Goal: Information Seeking & Learning: Learn about a topic

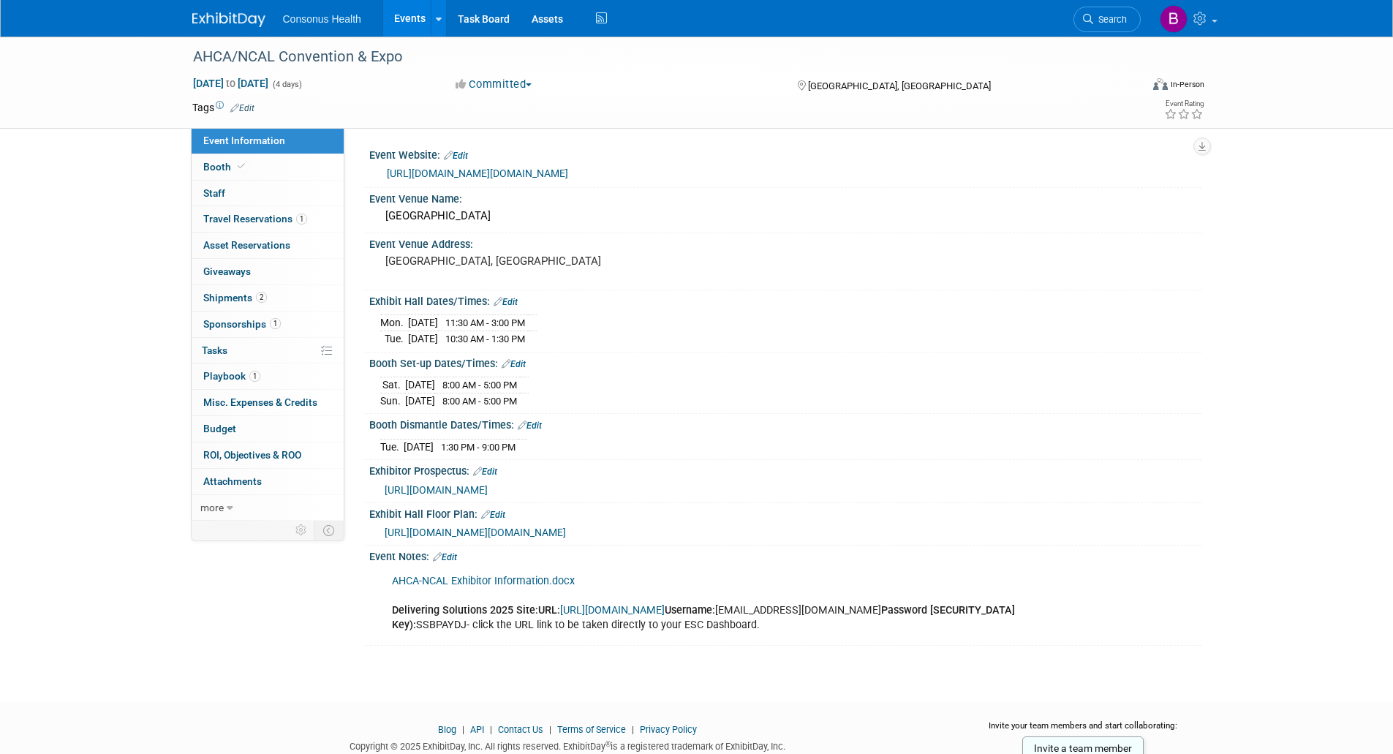
click at [399, 18] on link "Events" at bounding box center [409, 18] width 53 height 37
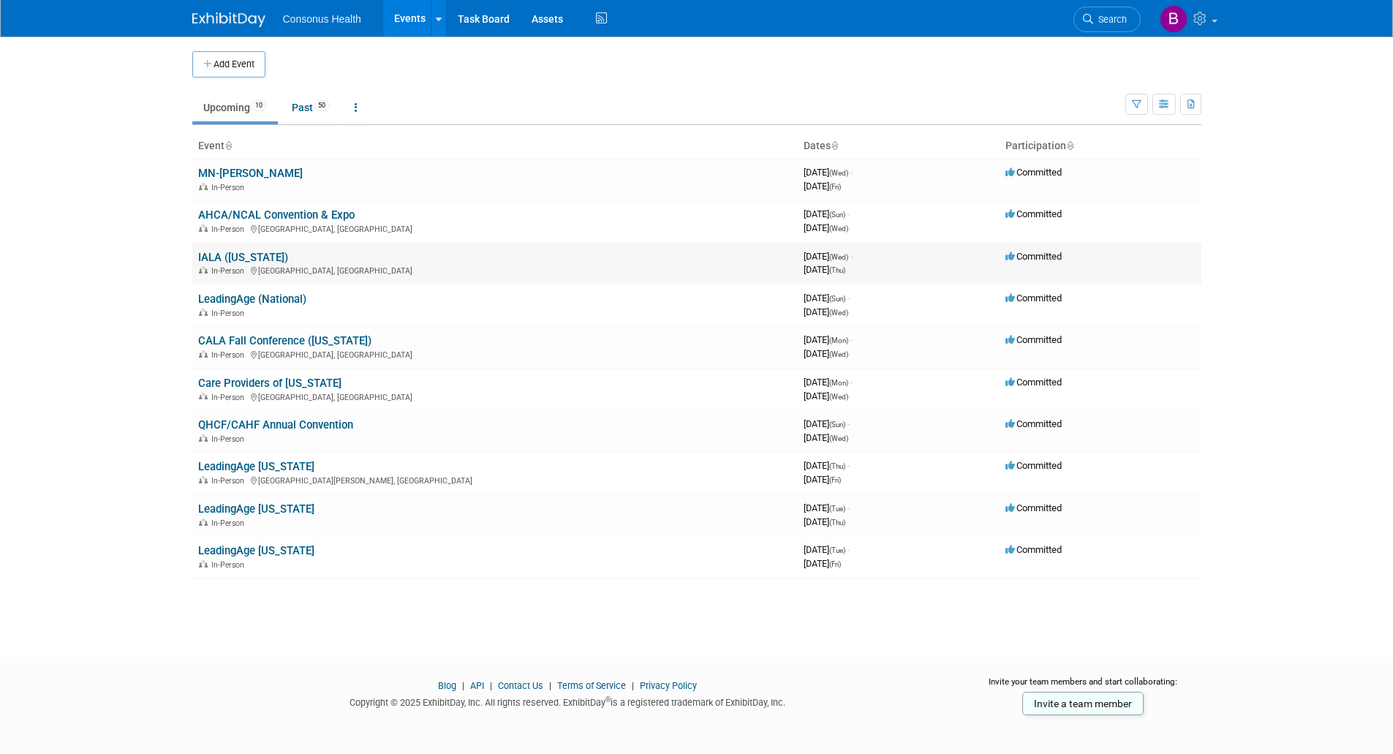
click at [213, 254] on link "IALA ([US_STATE])" at bounding box center [243, 257] width 90 height 13
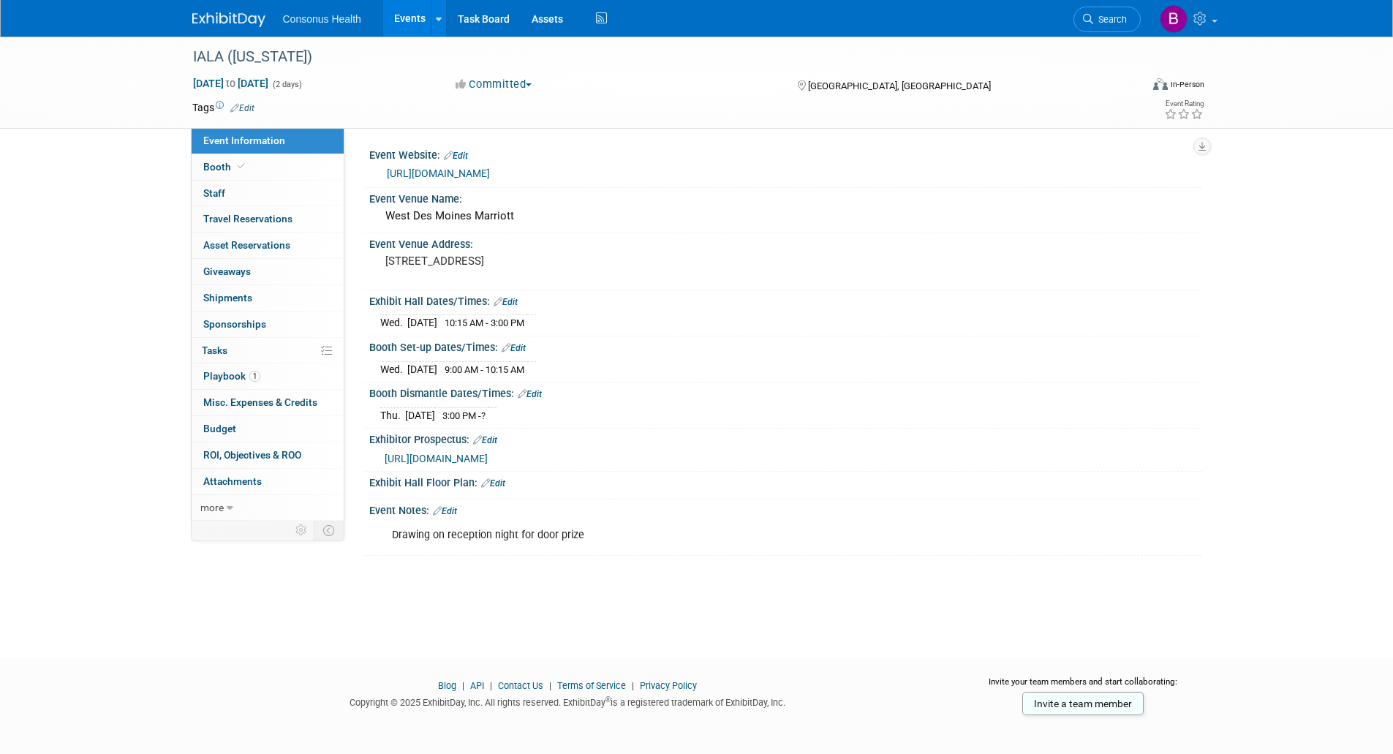
click at [469, 168] on link "https://www.ialaonline.net/" at bounding box center [438, 173] width 103 height 12
click at [213, 165] on span "Booth" at bounding box center [225, 167] width 45 height 12
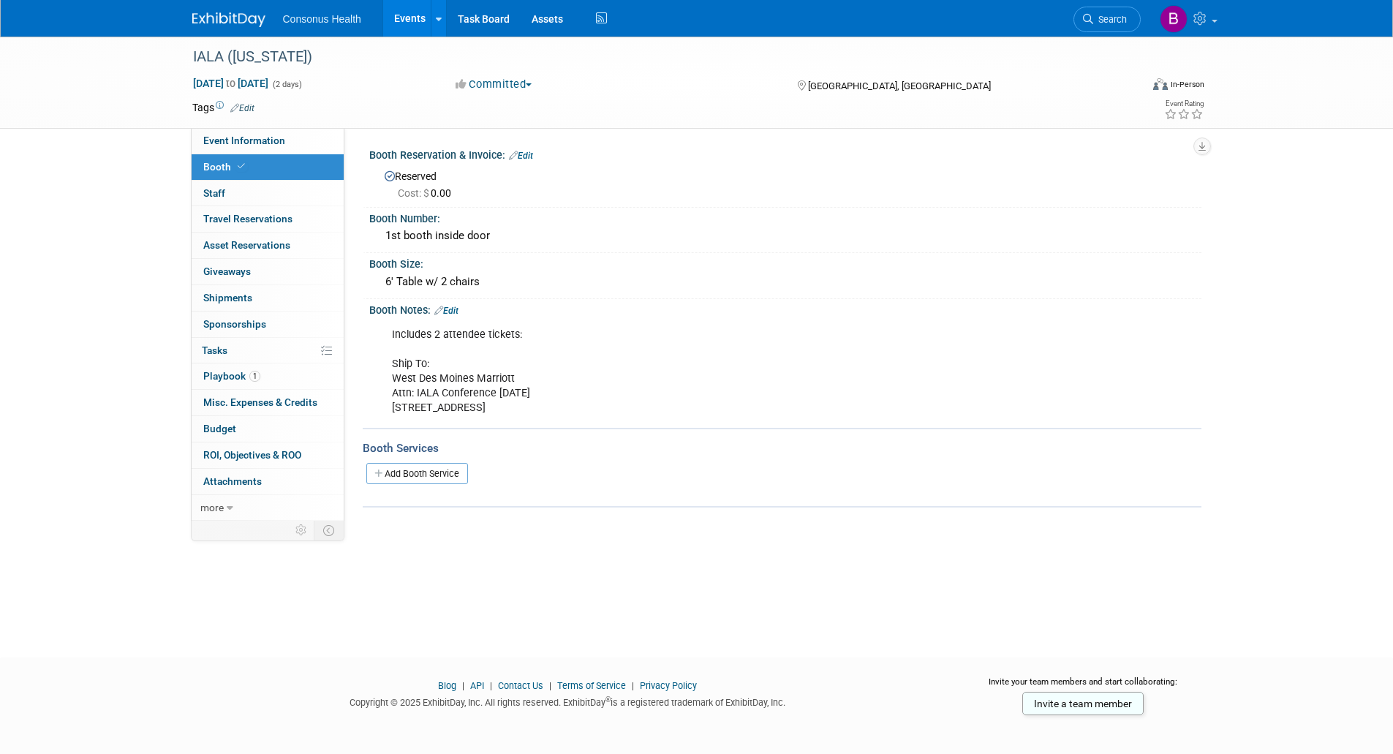
click at [409, 15] on link "Events" at bounding box center [409, 18] width 53 height 37
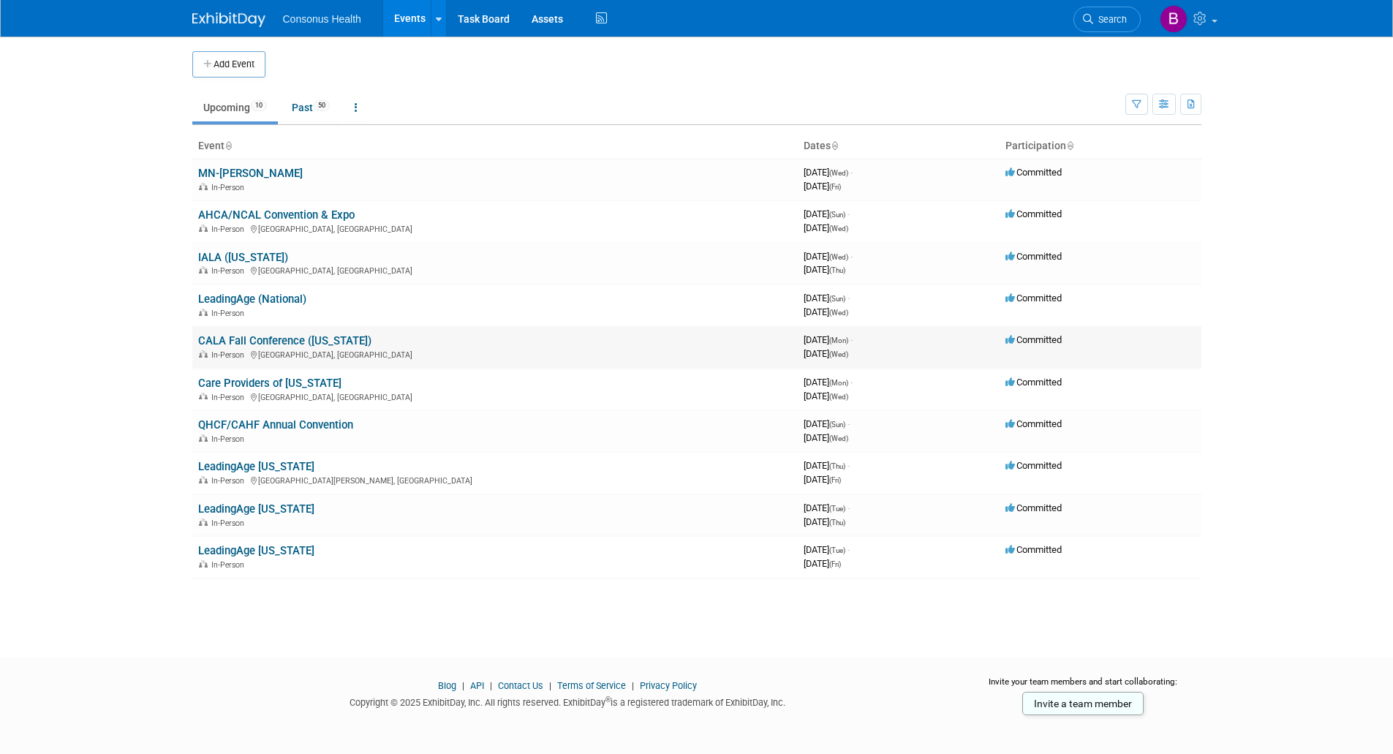
click at [257, 342] on link "CALA Fall Conference ([US_STATE])" at bounding box center [284, 340] width 173 height 13
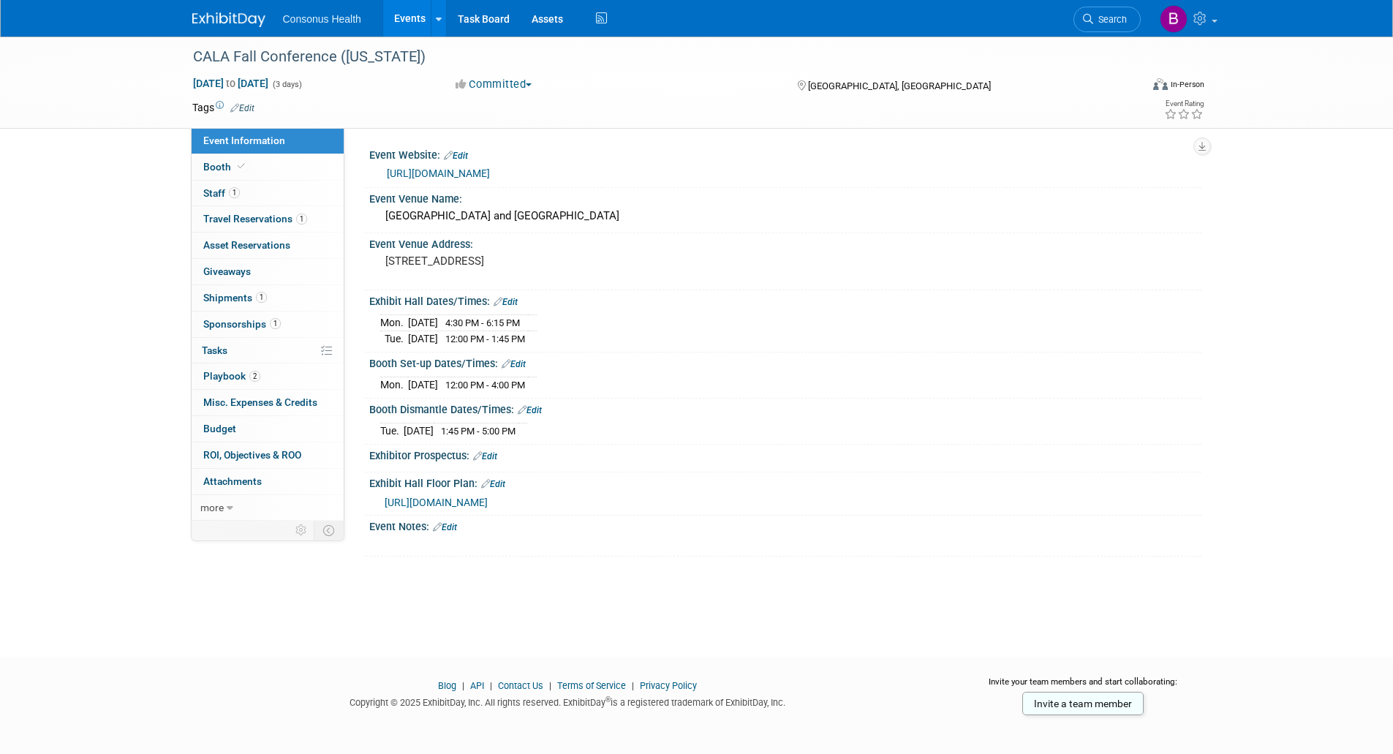
click at [483, 176] on link "[URL][DOMAIN_NAME]" at bounding box center [438, 173] width 103 height 12
click at [219, 166] on span "Booth" at bounding box center [225, 167] width 45 height 12
